Goal: Task Accomplishment & Management: Use online tool/utility

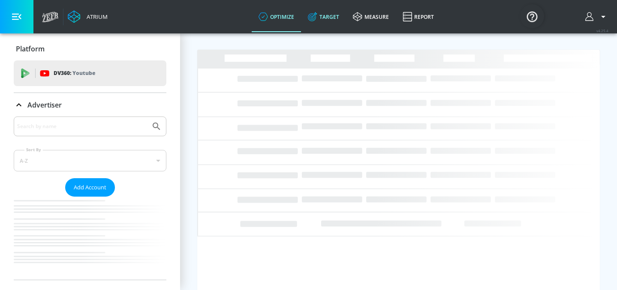
click at [330, 11] on link "Target" at bounding box center [323, 16] width 45 height 31
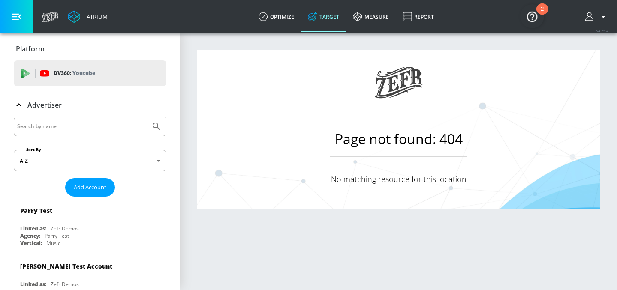
click at [57, 124] on input "Search by name" at bounding box center [82, 126] width 130 height 11
click at [147, 117] on button "Submit Search" at bounding box center [156, 126] width 19 height 19
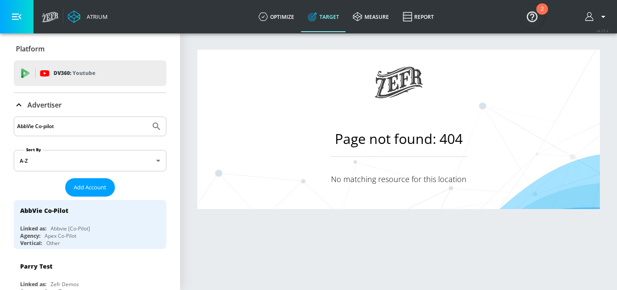
click at [46, 127] on input "AbbVie Co-pilot" at bounding box center [82, 126] width 130 height 11
click at [44, 127] on input "AbbVie Co-pilot" at bounding box center [82, 126] width 130 height 11
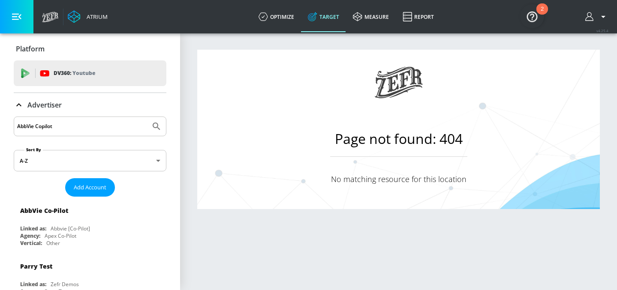
click at [147, 117] on button "Submit Search" at bounding box center [156, 126] width 19 height 19
click at [59, 126] on input "AbbVie Copilot" at bounding box center [82, 126] width 130 height 11
drag, startPoint x: 60, startPoint y: 126, endPoint x: 37, endPoint y: 125, distance: 23.2
click at [37, 125] on input "AbbVie Copilot" at bounding box center [82, 126] width 130 height 11
type input "AbbVie Co-pilot"
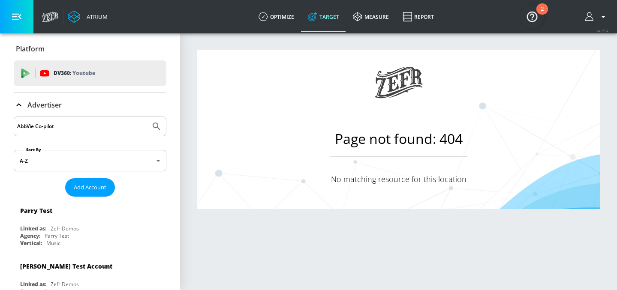
click at [147, 117] on button "Submit Search" at bounding box center [156, 126] width 19 height 19
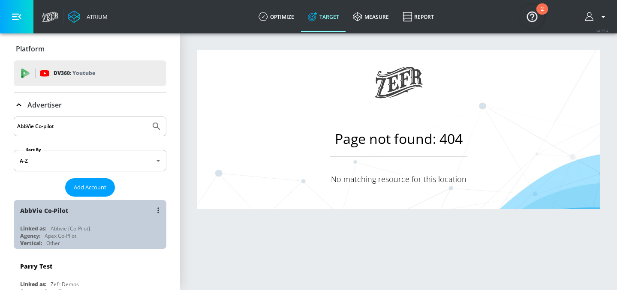
click at [43, 232] on div "Linked as:" at bounding box center [33, 228] width 26 height 7
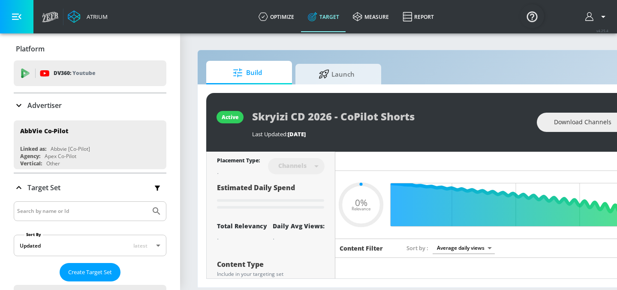
type input "0.05"
click at [99, 273] on span "Create Target Set" at bounding box center [90, 273] width 44 height 10
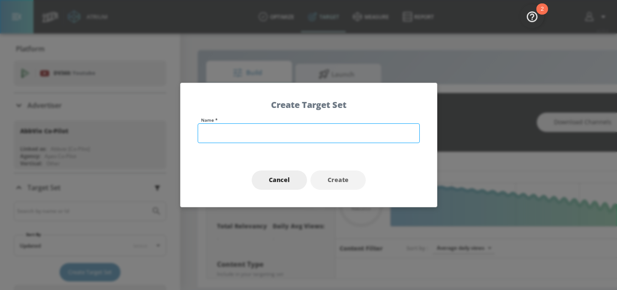
click at [284, 129] on input "text" at bounding box center [309, 134] width 222 height 20
type input "A"
type input "Skyr"
type input "0.52"
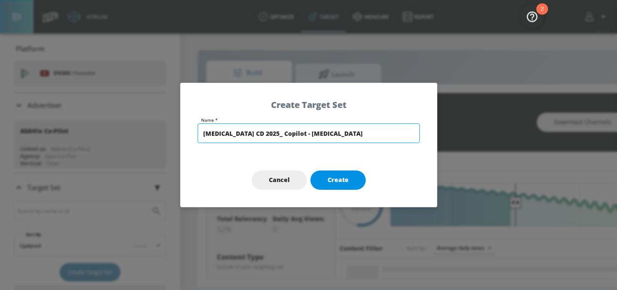
type input "[MEDICAL_DATA] CD 2025_ Copilot - [MEDICAL_DATA]"
click at [346, 183] on span "Create" at bounding box center [338, 180] width 21 height 11
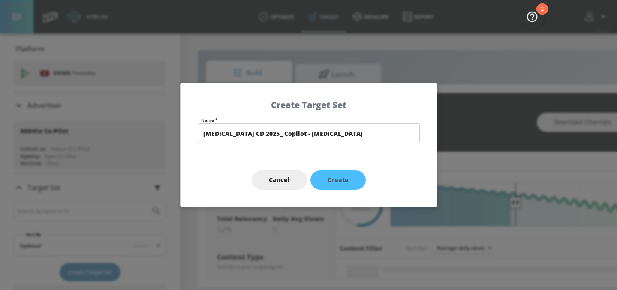
type input "[MEDICAL_DATA] CD 2025_ Copilot - [MEDICAL_DATA]"
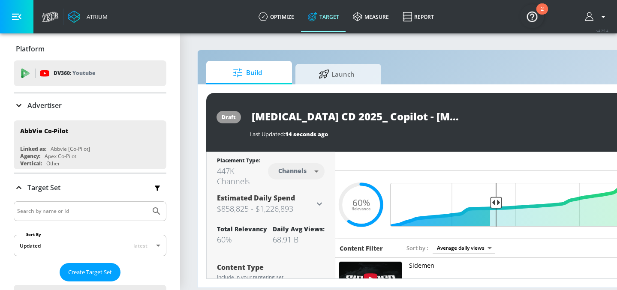
scroll to position [0, 45]
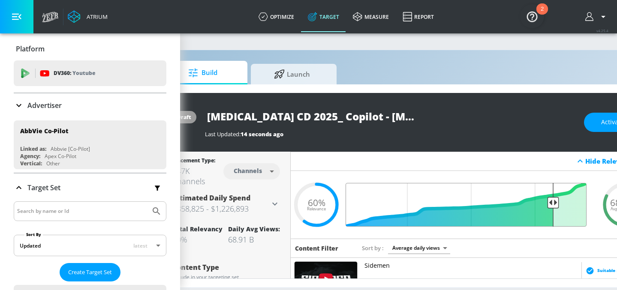
drag, startPoint x: 453, startPoint y: 201, endPoint x: 555, endPoint y: 207, distance: 101.4
type input "0.18"
click at [555, 207] on input "Final Threshold" at bounding box center [471, 205] width 240 height 44
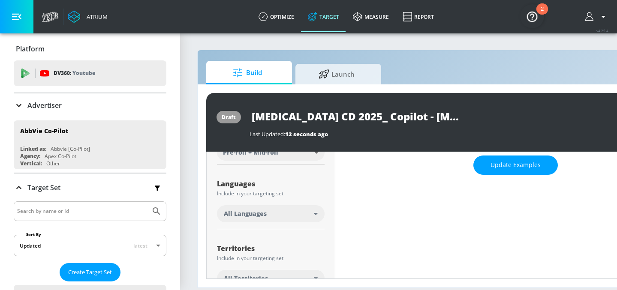
scroll to position [95, 0]
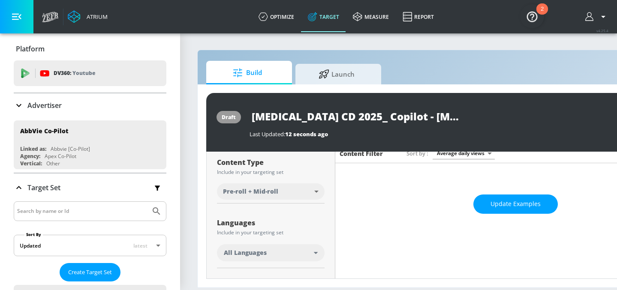
click at [272, 254] on div "All Languages" at bounding box center [269, 253] width 90 height 9
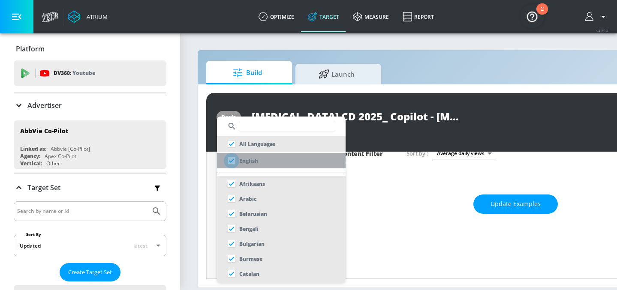
click at [234, 160] on input "checkbox" at bounding box center [231, 160] width 15 height 15
checkbox input "true"
checkbox input "false"
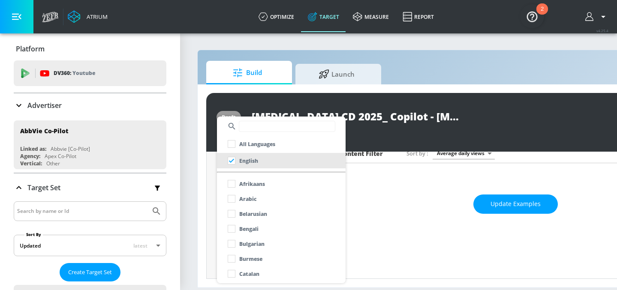
click at [415, 208] on div at bounding box center [308, 145] width 617 height 290
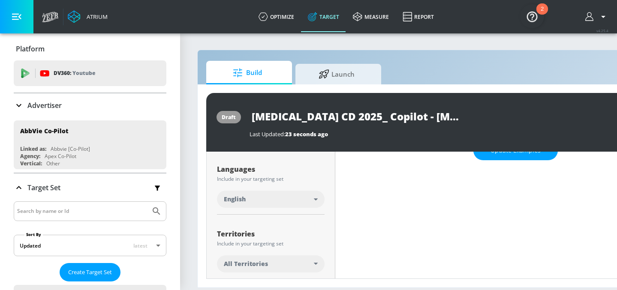
scroll to position [191, 0]
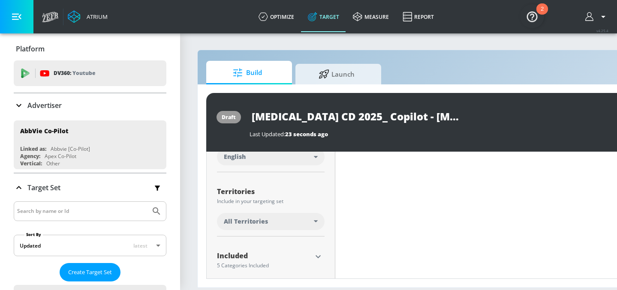
click at [308, 222] on div "All Territories" at bounding box center [269, 221] width 90 height 9
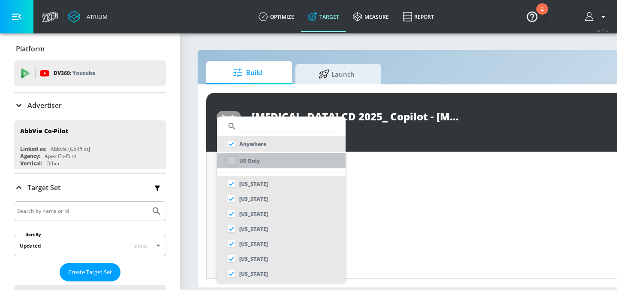
click at [229, 162] on input "checkbox" at bounding box center [231, 160] width 15 height 15
checkbox input "true"
checkbox input "false"
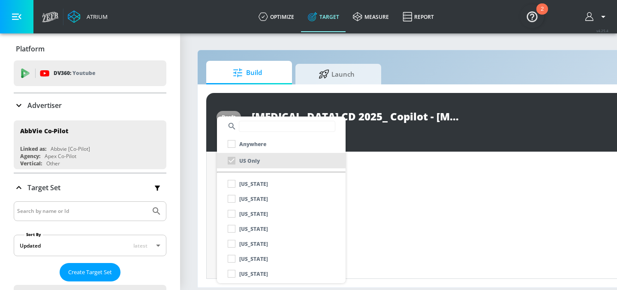
scroll to position [198, 0]
click at [446, 141] on div at bounding box center [308, 145] width 617 height 290
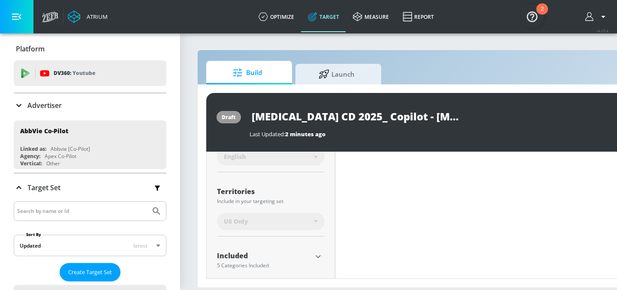
scroll to position [252, 0]
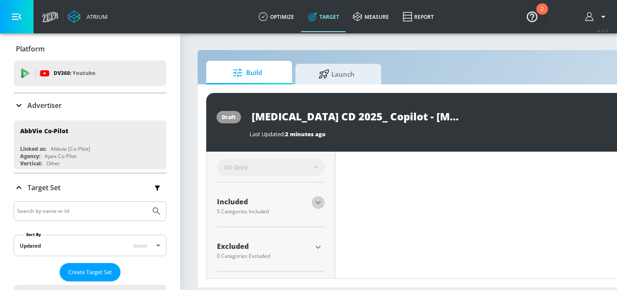
click at [315, 201] on icon "button" at bounding box center [318, 203] width 10 height 10
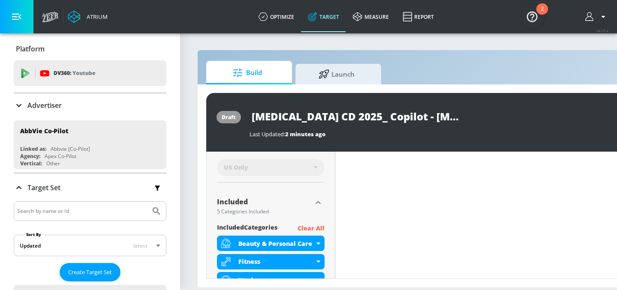
click at [315, 227] on p "Clear All" at bounding box center [311, 228] width 27 height 11
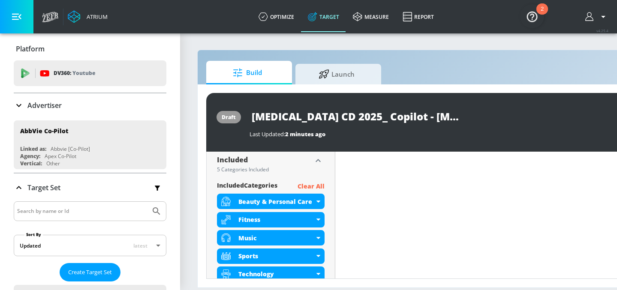
scroll to position [296, 0]
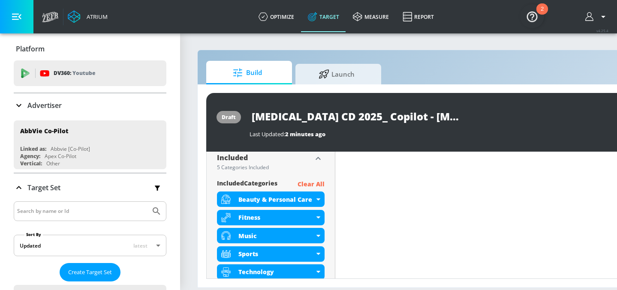
click at [317, 183] on p "Clear All" at bounding box center [311, 184] width 27 height 11
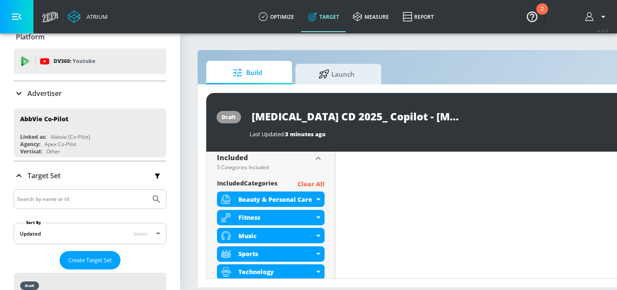
scroll to position [15, 0]
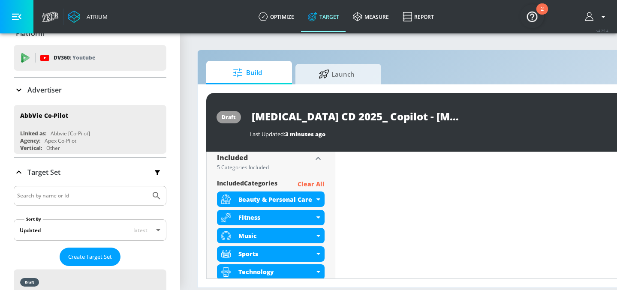
click at [303, 181] on p "Clear All" at bounding box center [311, 184] width 27 height 11
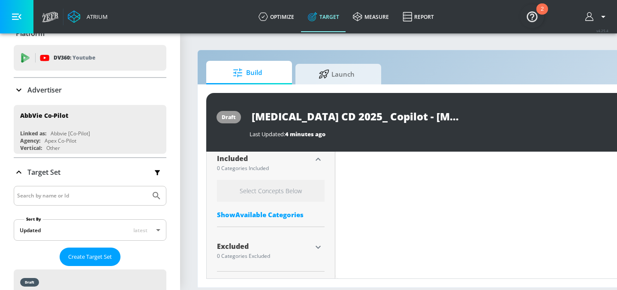
click at [292, 214] on div "Show Available Categories" at bounding box center [271, 215] width 108 height 9
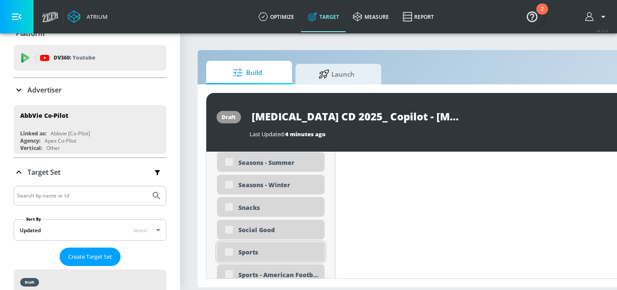
scroll to position [2280, 0]
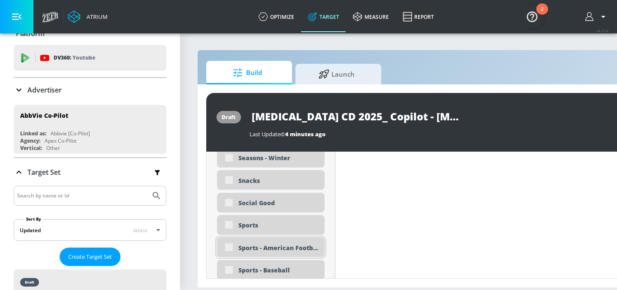
click at [234, 248] on div "Sports - American Football" at bounding box center [271, 248] width 108 height 20
click at [229, 247] on div "Sports - American Football" at bounding box center [271, 248] width 108 height 20
click at [227, 250] on div "Sports - American Football" at bounding box center [271, 248] width 108 height 20
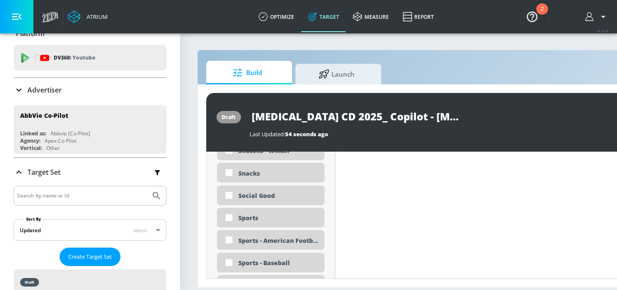
scroll to position [2273, 0]
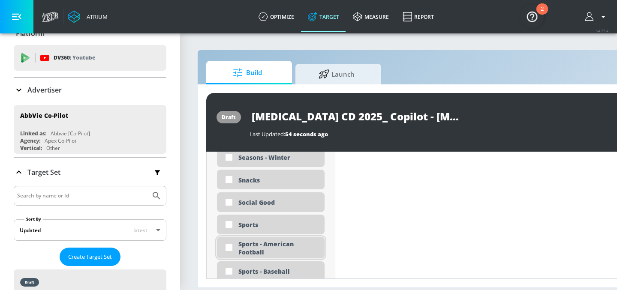
click at [274, 251] on div "Sports - American Football" at bounding box center [278, 248] width 80 height 16
checkbox input "true"
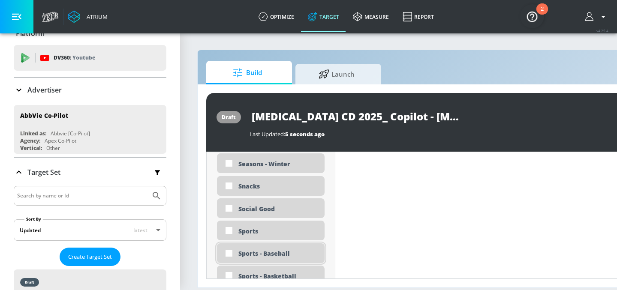
click at [284, 253] on div "Sports - Baseball" at bounding box center [278, 254] width 80 height 8
checkbox input "true"
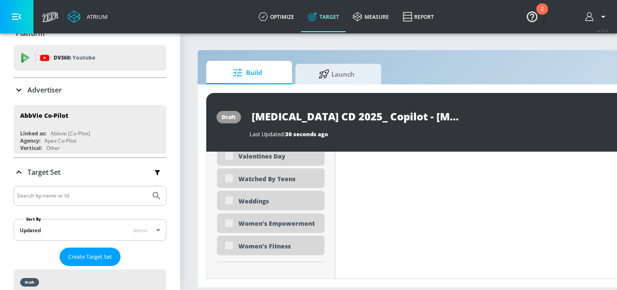
scroll to position [2746, 0]
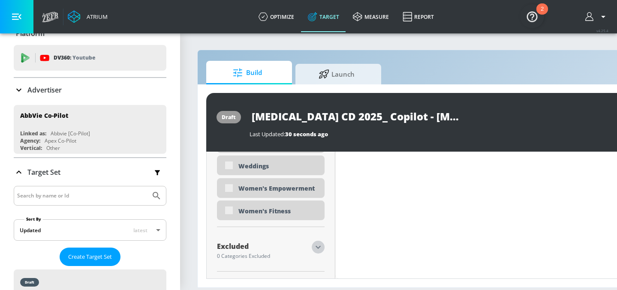
click at [320, 246] on icon "button" at bounding box center [318, 247] width 5 height 3
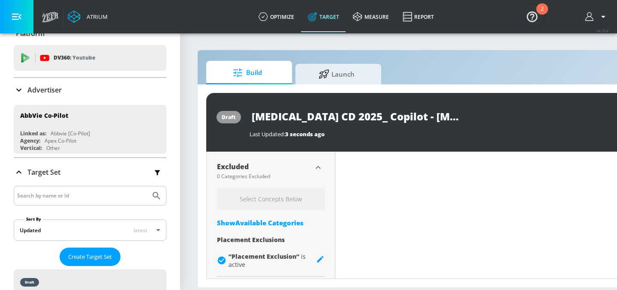
scroll to position [2811, 0]
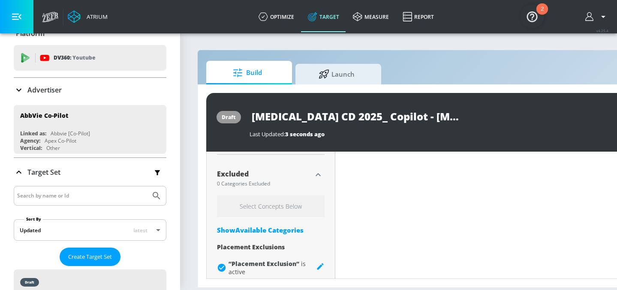
click at [273, 231] on div "Show Available Categories" at bounding box center [271, 230] width 108 height 9
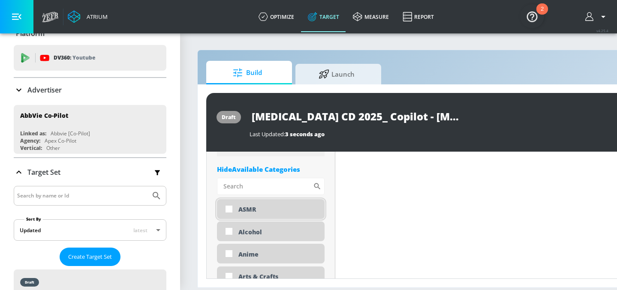
scroll to position [2893, 0]
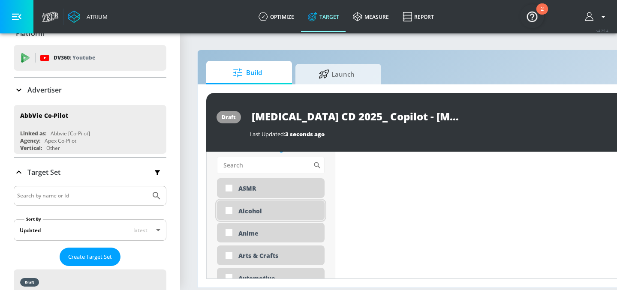
click at [283, 208] on div "Alcohol" at bounding box center [278, 211] width 80 height 8
checkbox input "true"
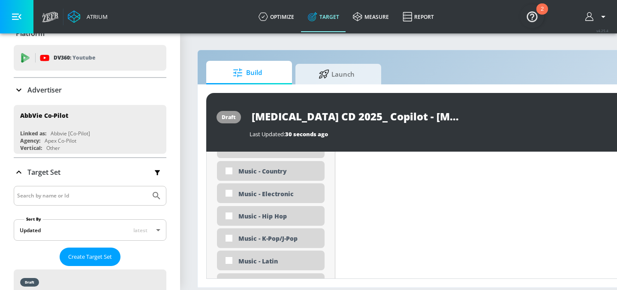
scroll to position [4342, 0]
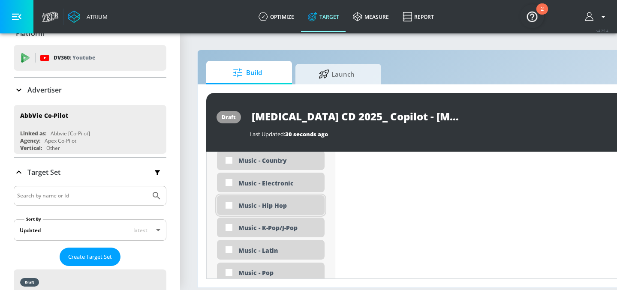
click at [281, 211] on div "Music - Hip Hop" at bounding box center [271, 206] width 108 height 20
checkbox input "true"
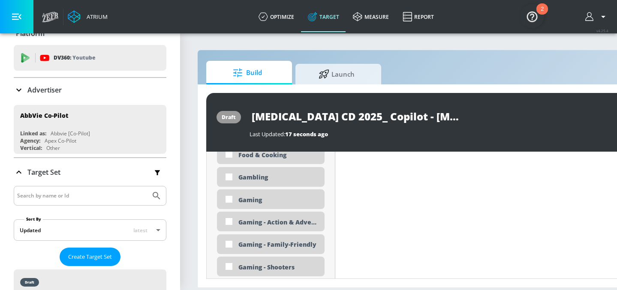
scroll to position [3626, 0]
click at [275, 271] on div "Gaming - Shooters" at bounding box center [271, 266] width 108 height 20
checkbox input "true"
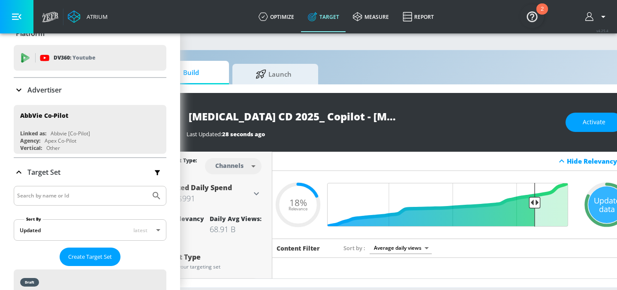
scroll to position [0, 105]
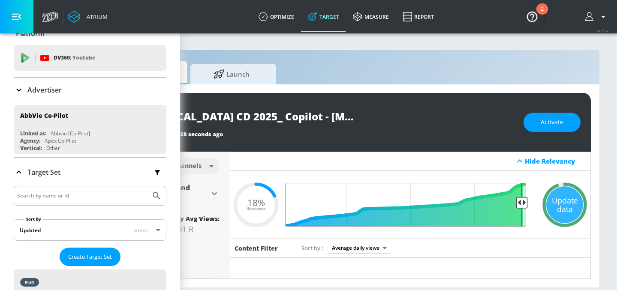
drag, startPoint x: 498, startPoint y: 201, endPoint x: 523, endPoint y: 202, distance: 24.4
click at [523, 202] on input "Final Threshold" at bounding box center [410, 205] width 240 height 44
click at [570, 201] on div "Update data" at bounding box center [564, 205] width 37 height 37
click at [542, 108] on div "draft [MEDICAL_DATA] CD 2025_ Copilot - [MEDICAL_DATA] Last Updated: 33 seconds…" at bounding box center [346, 122] width 490 height 59
click at [542, 119] on span "Activate" at bounding box center [552, 122] width 23 height 11
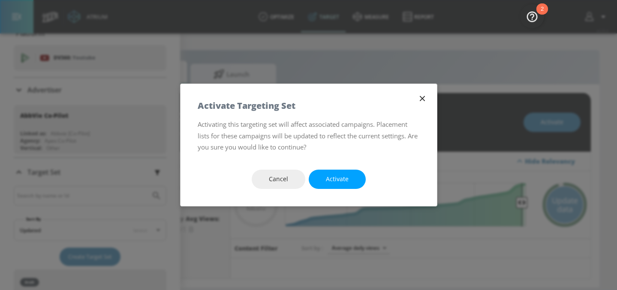
click at [343, 175] on span "Activate" at bounding box center [337, 179] width 23 height 11
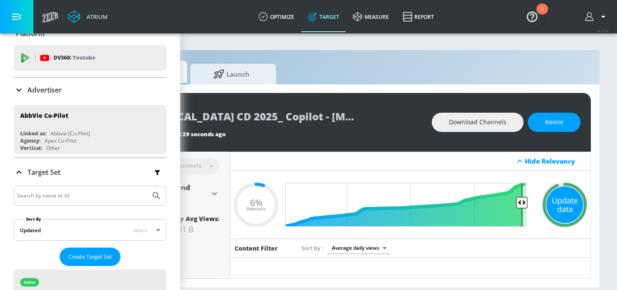
click at [561, 212] on div "Update data" at bounding box center [564, 205] width 37 height 37
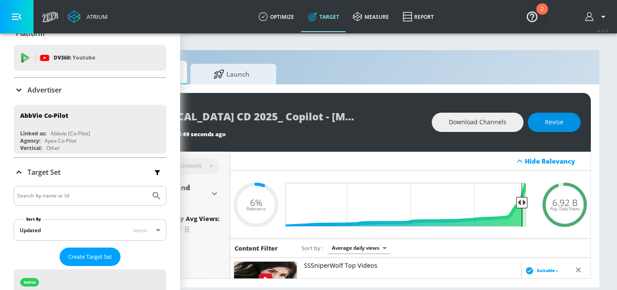
click at [555, 113] on button "Revise" at bounding box center [554, 122] width 53 height 19
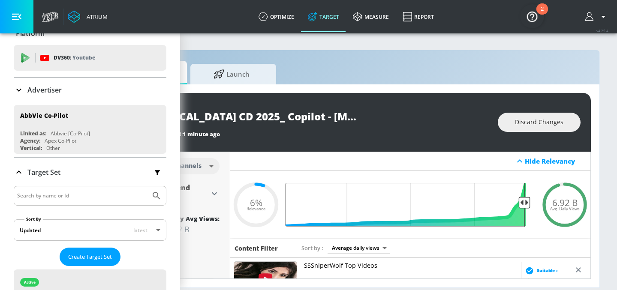
type input "0.05"
click at [526, 204] on input "Final Threshold" at bounding box center [410, 205] width 240 height 44
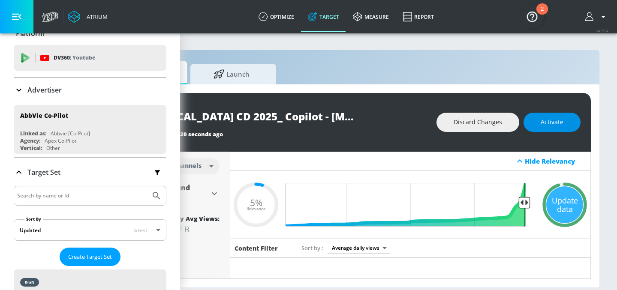
click at [546, 127] on span "Activate" at bounding box center [552, 122] width 23 height 11
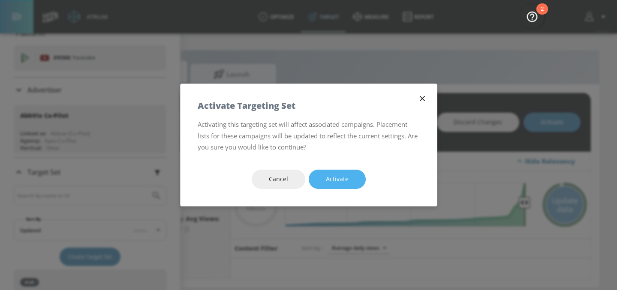
click at [354, 184] on button "Activate" at bounding box center [337, 179] width 57 height 19
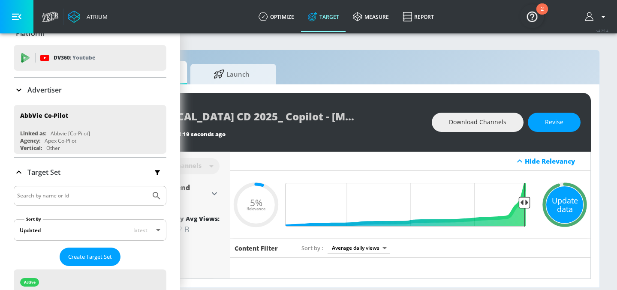
click at [568, 198] on div "Update data" at bounding box center [564, 205] width 37 height 37
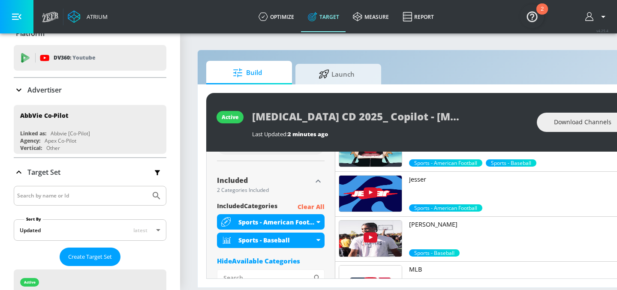
scroll to position [297, 0]
